Goal: Information Seeking & Learning: Learn about a topic

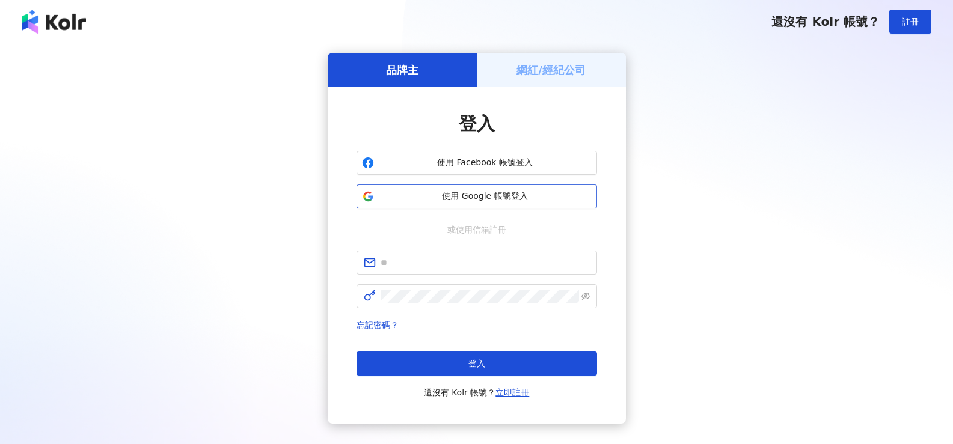
click at [489, 190] on button "使用 Google 帳號登入" at bounding box center [476, 197] width 240 height 24
click at [492, 191] on span "使用 Google 帳號登入" at bounding box center [485, 197] width 213 height 12
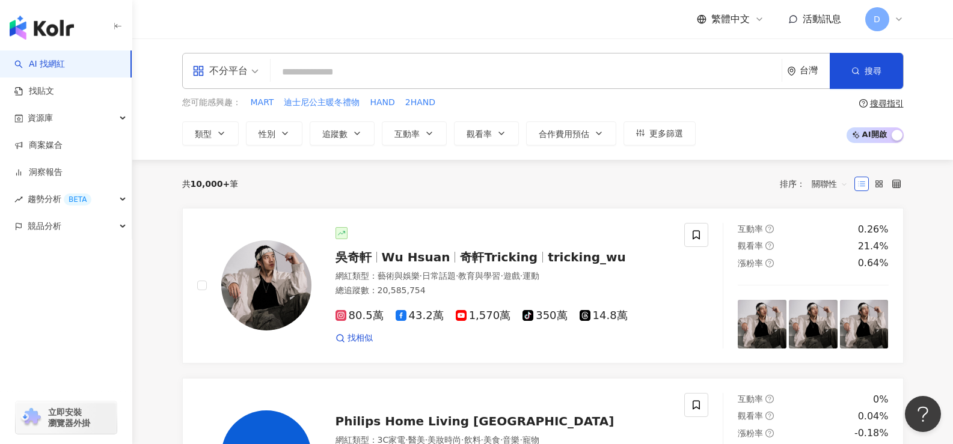
click at [392, 65] on input "search" at bounding box center [525, 72] width 501 height 23
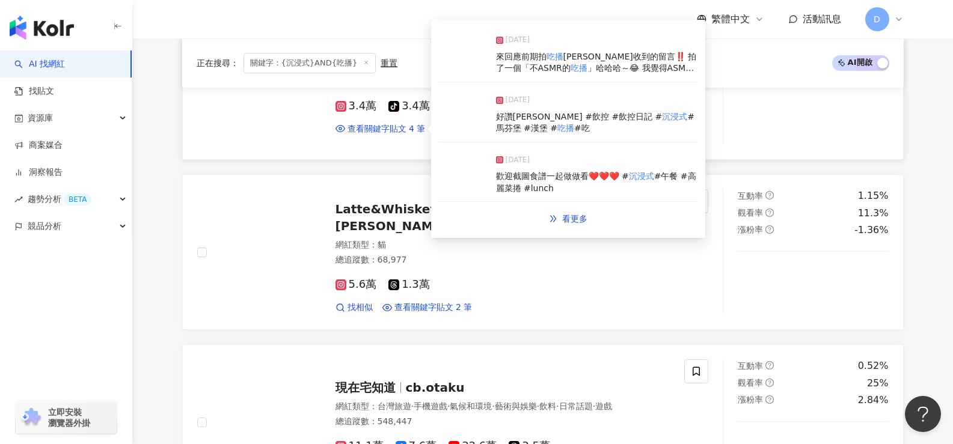
scroll to position [1322, 0]
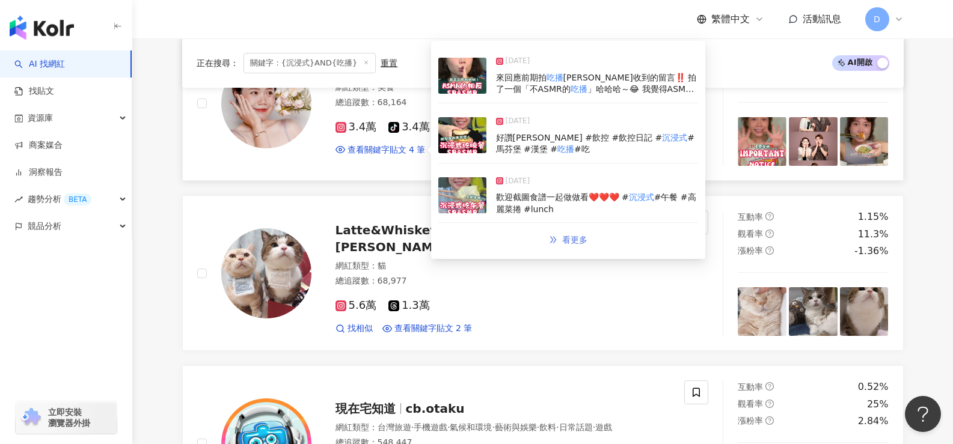
type input "**********"
drag, startPoint x: 553, startPoint y: 236, endPoint x: 558, endPoint y: 243, distance: 8.7
click at [552, 237] on icon "double-right" at bounding box center [553, 240] width 8 height 8
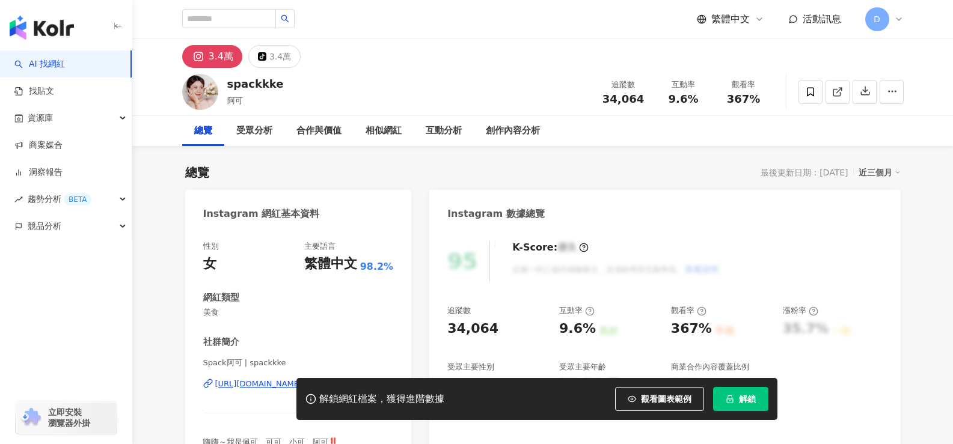
click at [758, 406] on button "解鎖" at bounding box center [740, 399] width 55 height 24
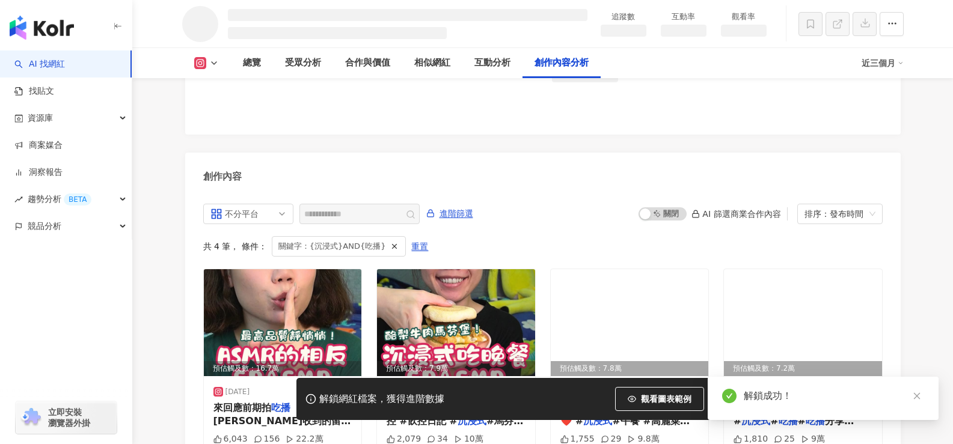
scroll to position [3247, 0]
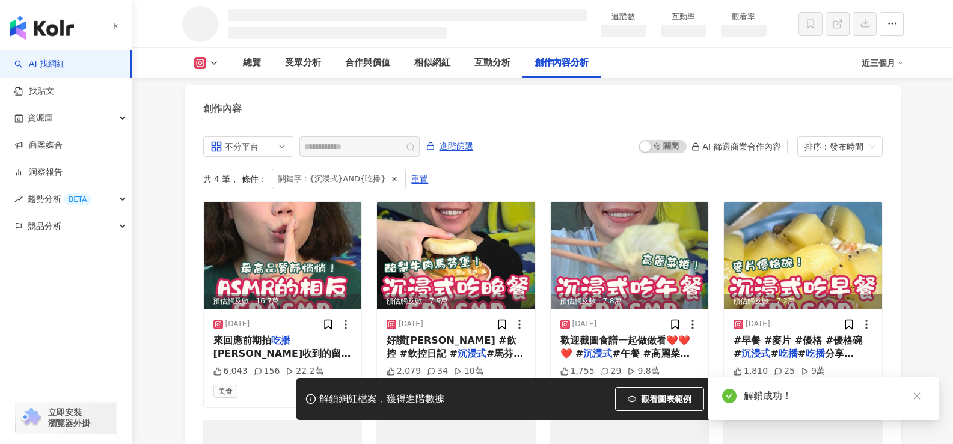
click at [913, 398] on icon "close" at bounding box center [916, 396] width 8 height 8
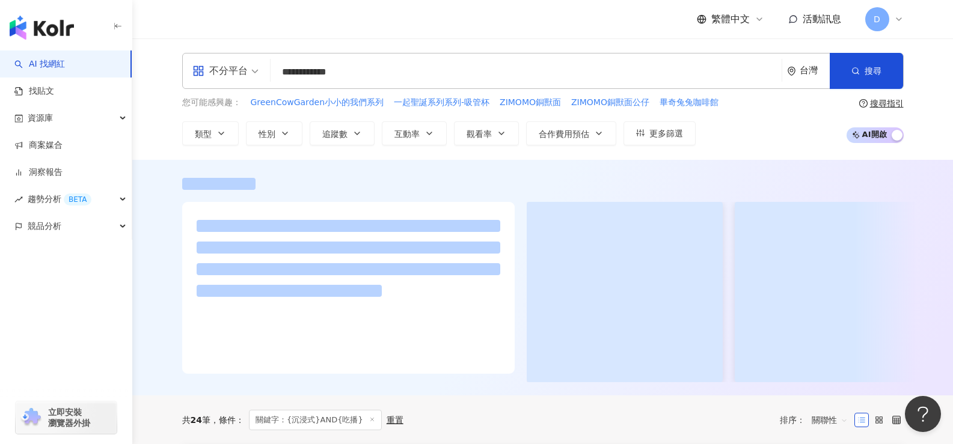
click at [310, 73] on input "**********" at bounding box center [525, 72] width 501 height 23
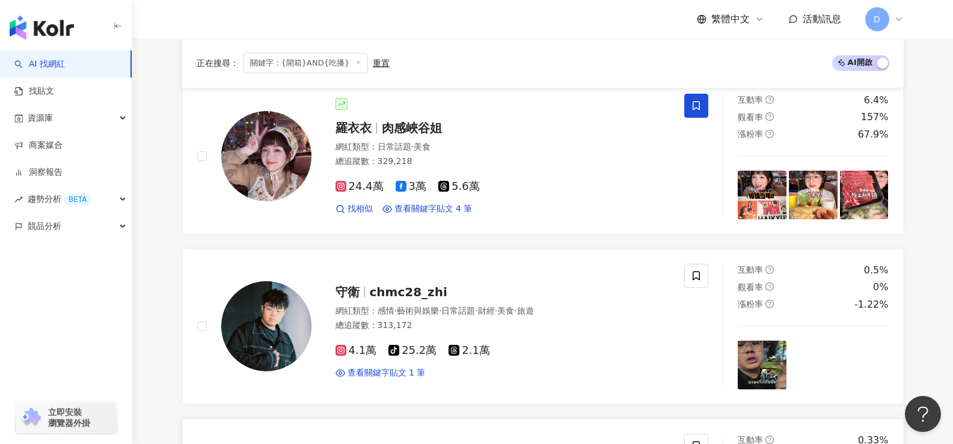
scroll to position [180, 0]
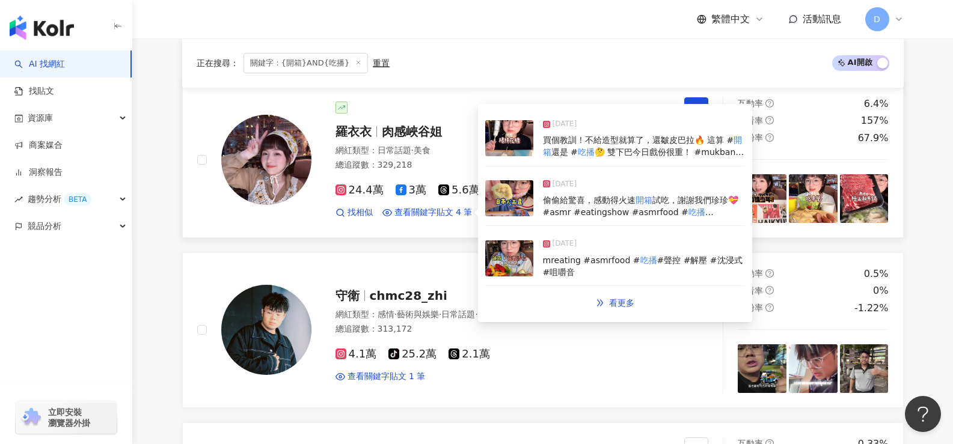
click at [505, 251] on img at bounding box center [509, 258] width 48 height 36
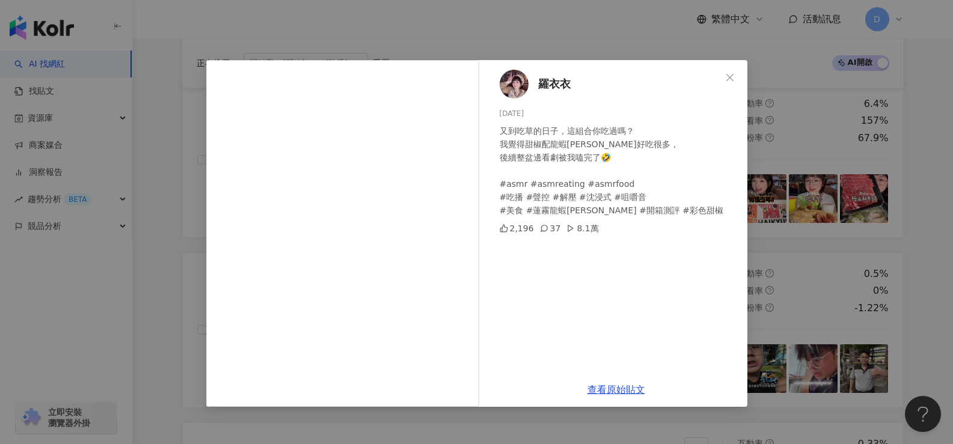
click at [728, 82] on button "Close" at bounding box center [730, 78] width 24 height 24
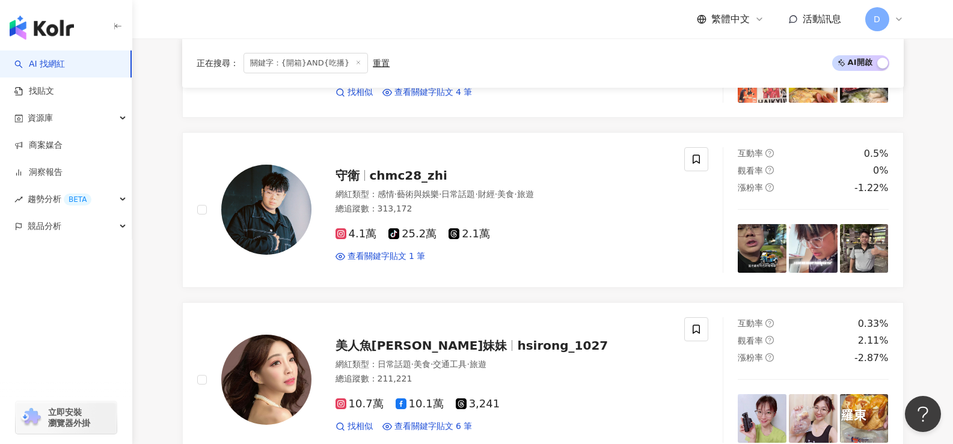
scroll to position [0, 0]
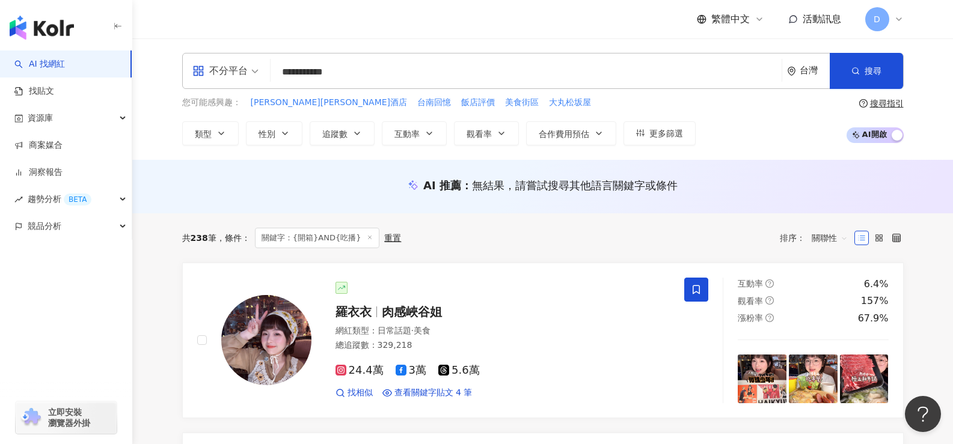
click at [381, 75] on input "**********" at bounding box center [525, 72] width 501 height 23
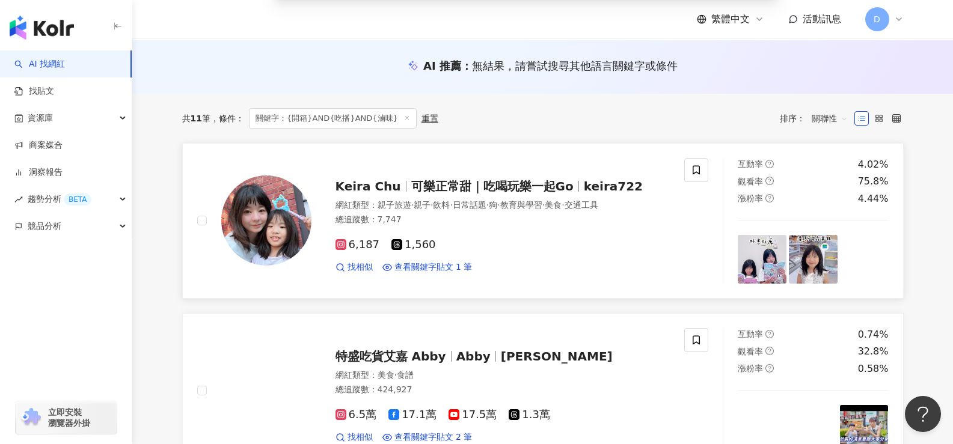
scroll to position [120, 0]
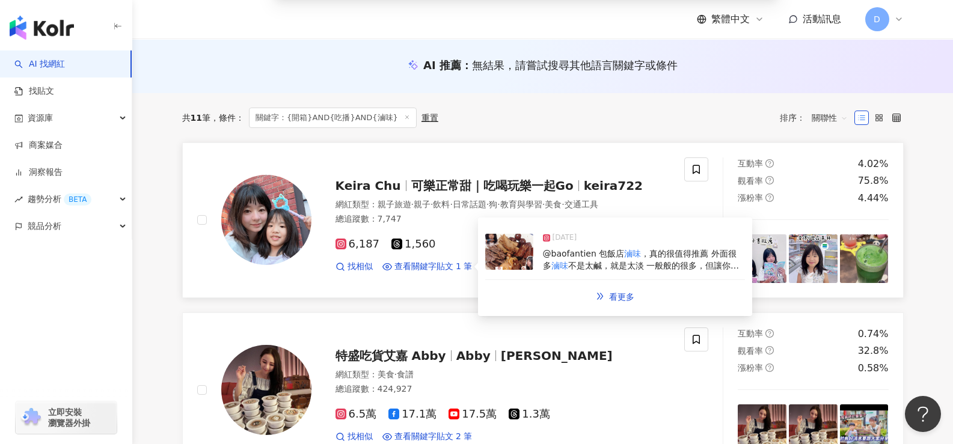
type input "**********"
click at [519, 251] on img at bounding box center [509, 252] width 48 height 36
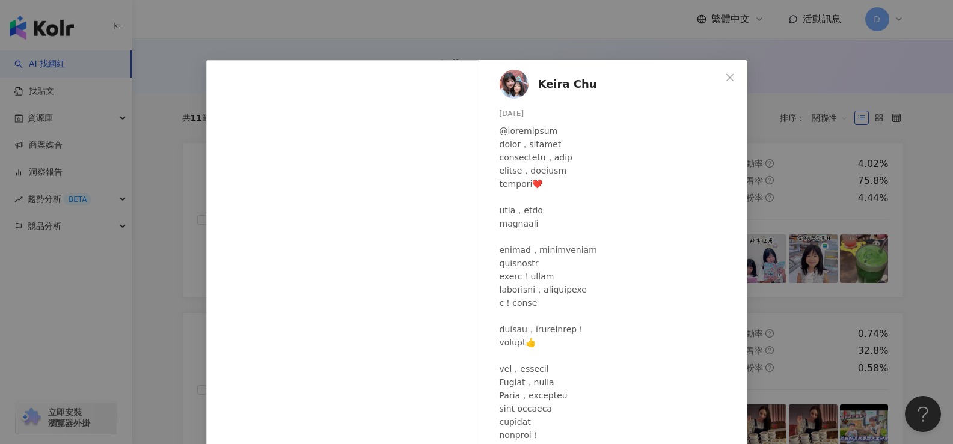
drag, startPoint x: 728, startPoint y: 79, endPoint x: 718, endPoint y: 97, distance: 19.9
click at [728, 80] on icon "close" at bounding box center [730, 78] width 10 height 10
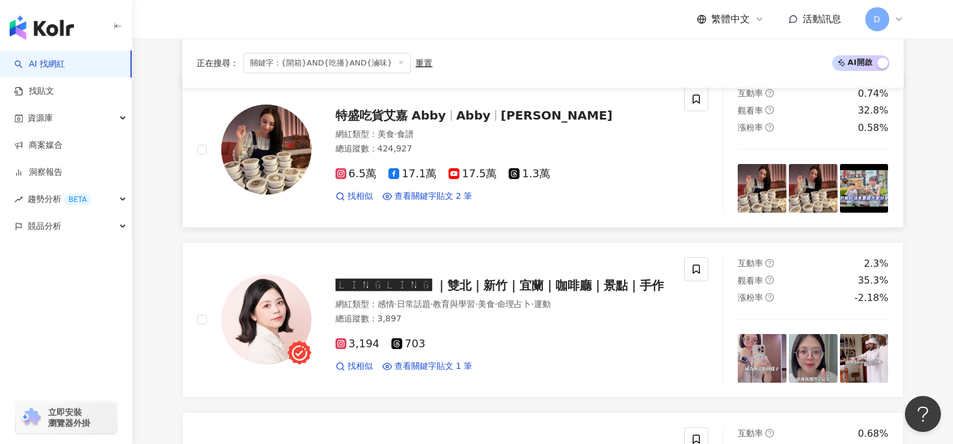
scroll to position [481, 0]
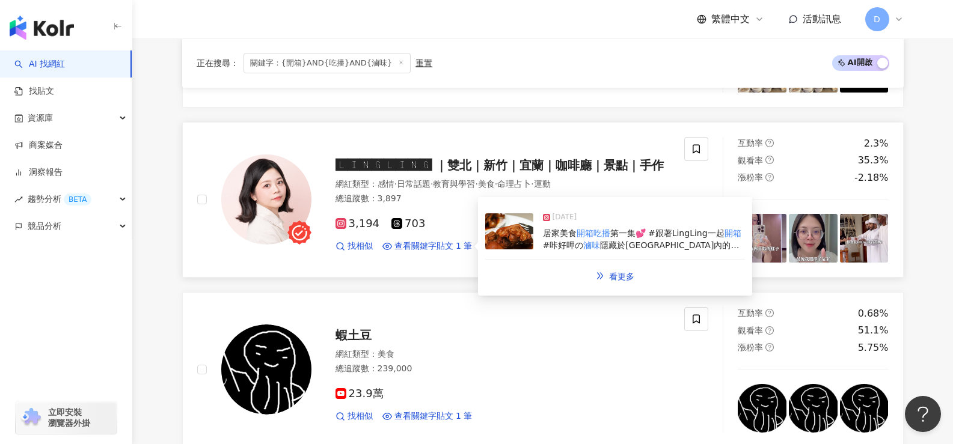
click at [516, 233] on img at bounding box center [509, 231] width 48 height 36
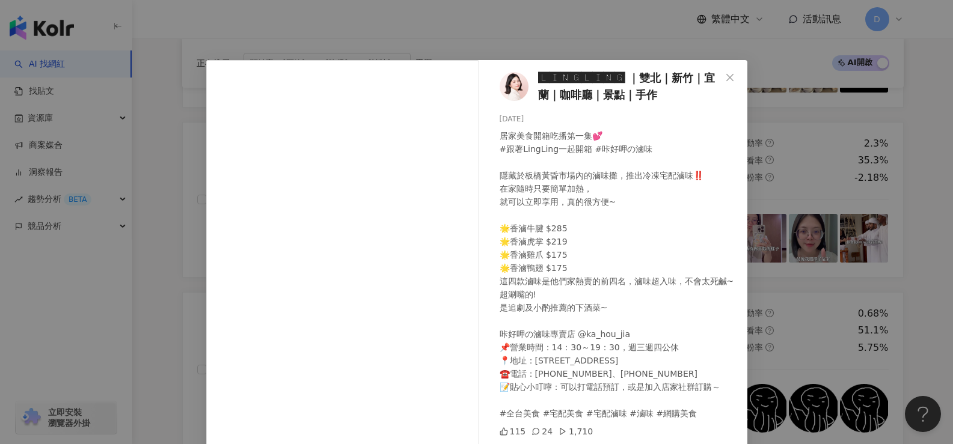
scroll to position [60, 0]
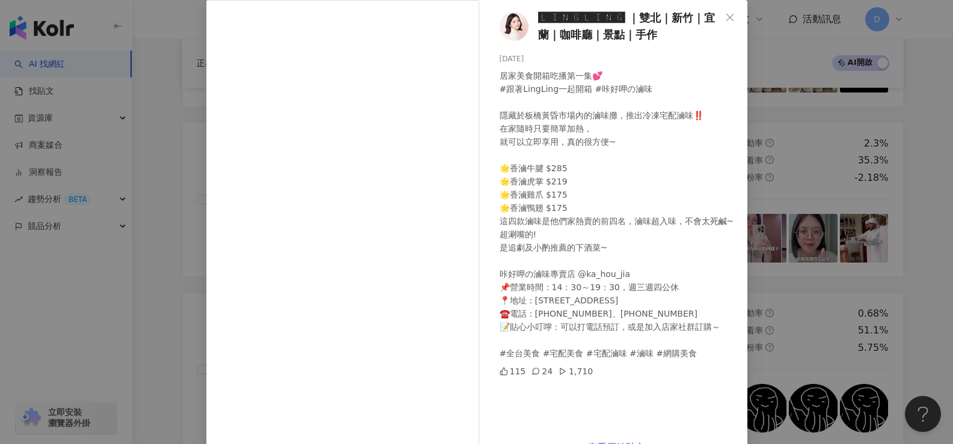
click at [804, 300] on div "🅻🅸🅽🅶🅻🅸🅽🅶 ｜雙北｜新竹｜宜蘭｜咖啡廳｜景點｜手作 [DATE] 居家美食開箱吃播第一集💕 #跟著LingLing一起開箱 #咔好呷の滷味 隱藏於板橋黃…" at bounding box center [476, 222] width 953 height 444
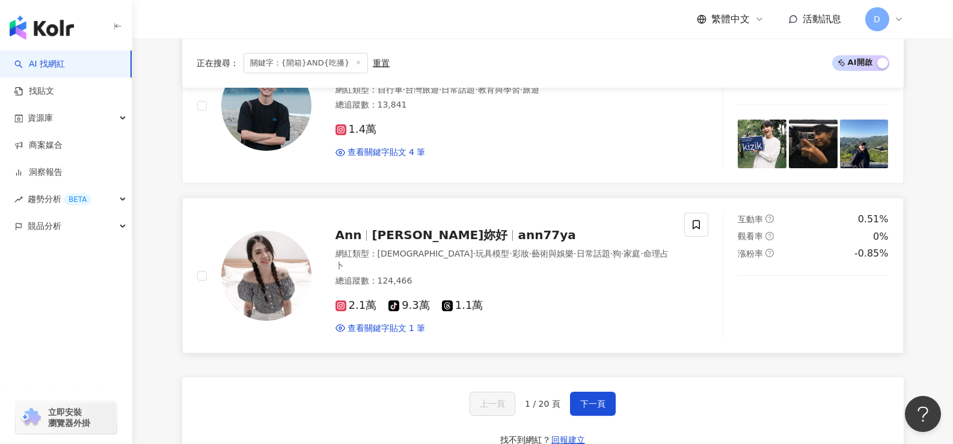
scroll to position [1923, 0]
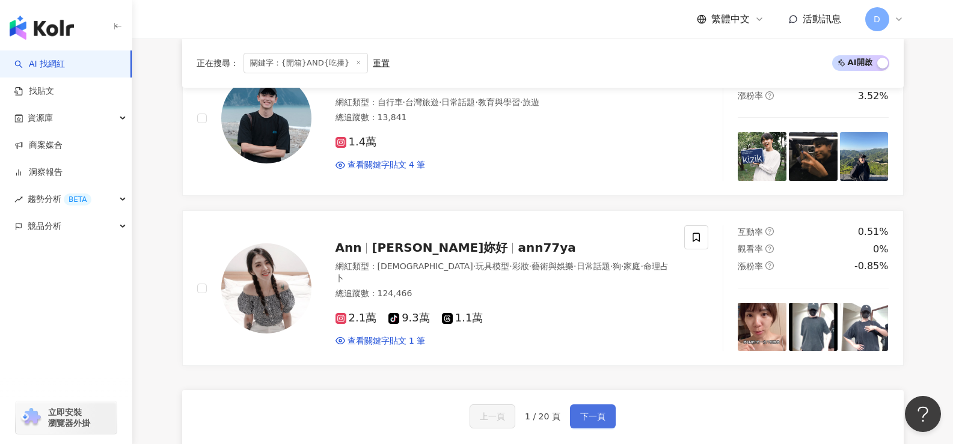
click at [590, 418] on span "下一頁" at bounding box center [592, 417] width 25 height 10
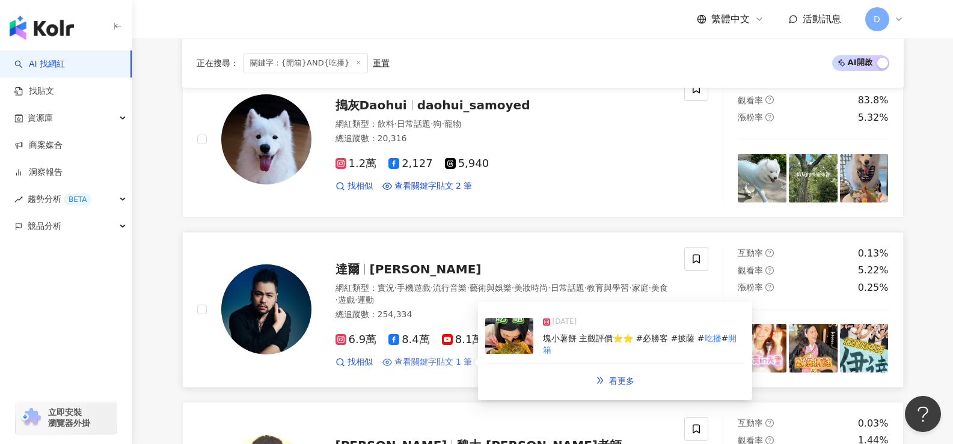
scroll to position [361, 0]
